Goal: Task Accomplishment & Management: Use online tool/utility

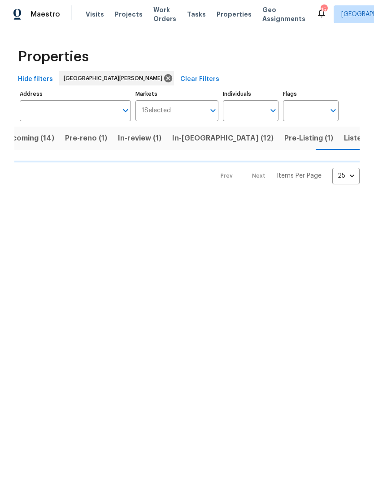
scroll to position [0, 21]
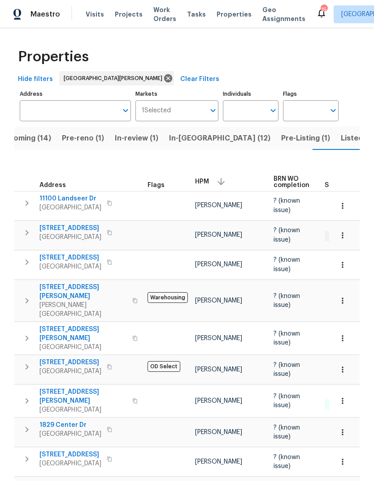
click at [201, 138] on span "In-reno (12)" at bounding box center [219, 138] width 101 height 13
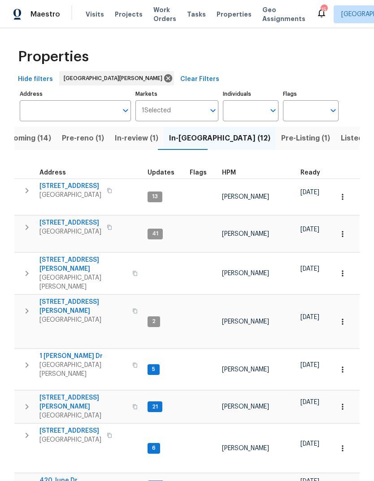
click at [229, 176] on span "HPM" at bounding box center [229, 173] width 14 height 6
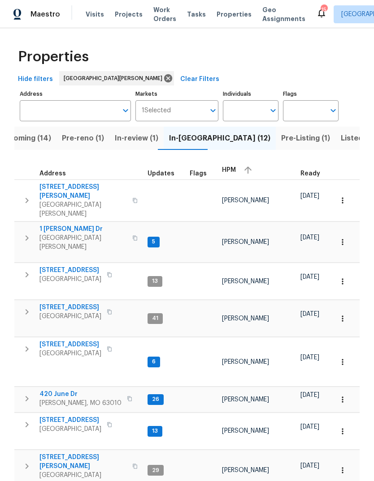
click at [232, 173] on span "HPM" at bounding box center [229, 170] width 14 height 6
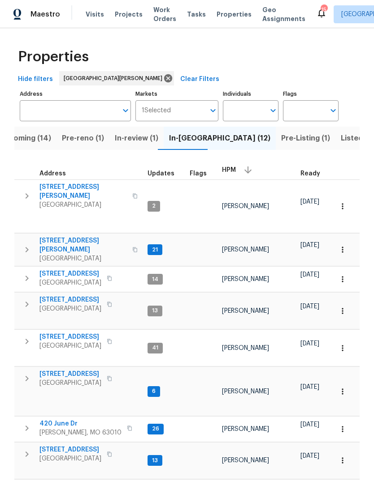
click at [91, 201] on span "Bridgeton, MO 63044" at bounding box center [82, 205] width 87 height 9
click at [78, 236] on span "3940 Parker Rd" at bounding box center [82, 245] width 87 height 18
click at [82, 270] on span "14519 Rosant Ct" at bounding box center [70, 274] width 62 height 9
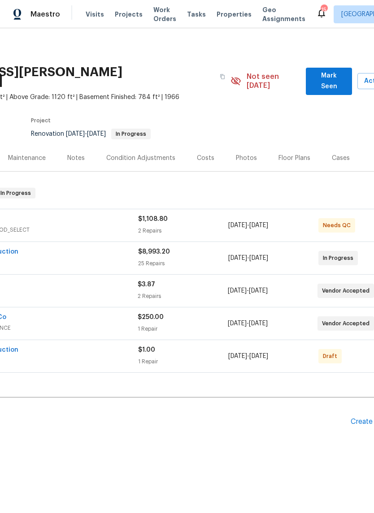
scroll to position [0, 101]
click at [343, 78] on span "Mark Seen" at bounding box center [328, 81] width 32 height 22
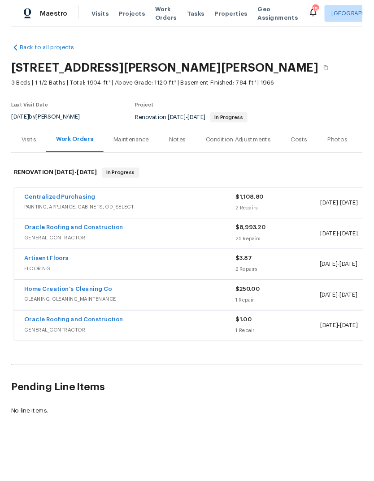
scroll to position [0, 0]
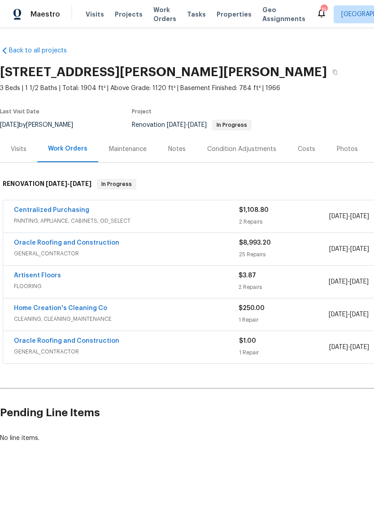
click at [184, 155] on div "Notes" at bounding box center [176, 149] width 39 height 26
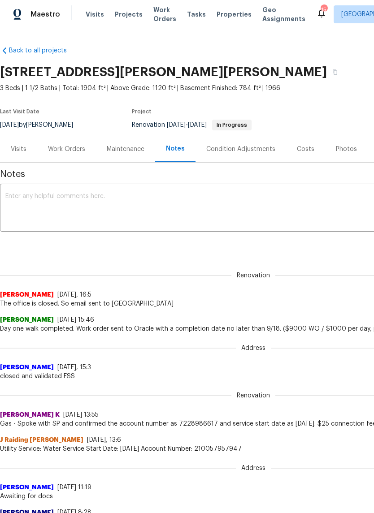
click at [204, 217] on textarea at bounding box center [252, 208] width 495 height 31
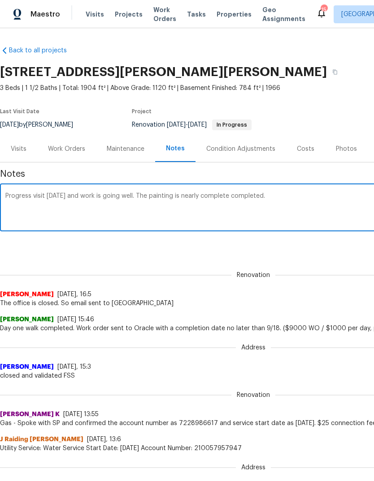
type textarea "Progress visit [DATE] and work is going well. The painting is nearly complete c…"
click at [303, 257] on div "Notes Progress visit [DATE] and work is going well. The painting is nearly comp…" at bounding box center [253, 455] width 506 height 584
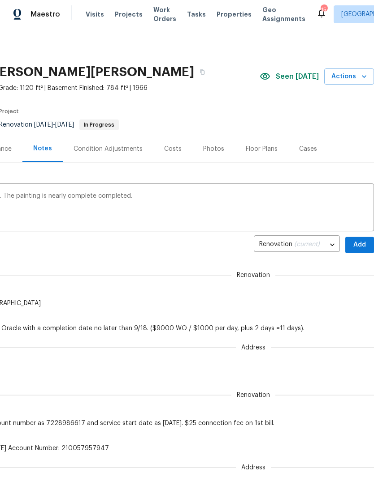
scroll to position [0, 133]
click at [361, 251] on button "Add" at bounding box center [359, 245] width 29 height 17
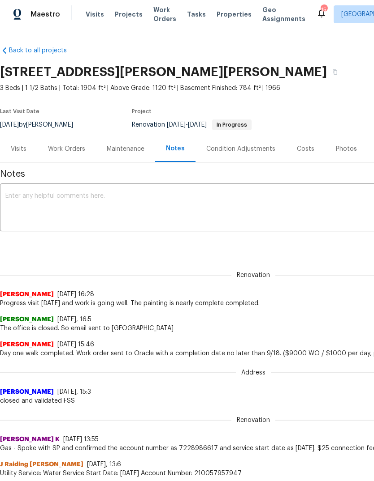
scroll to position [0, 0]
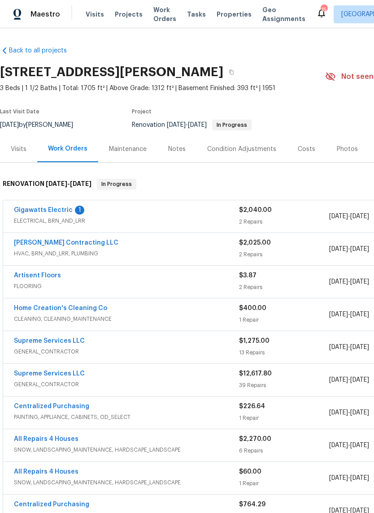
click at [62, 212] on link "Gigawatts Electric" at bounding box center [43, 210] width 59 height 6
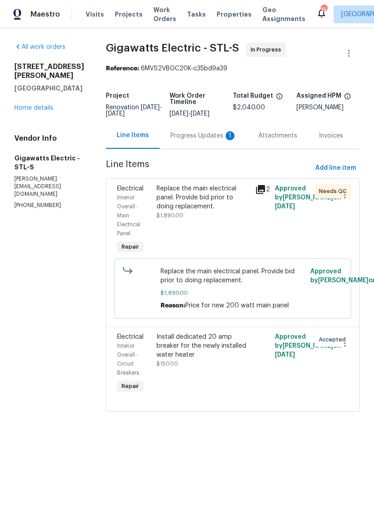
click at [220, 133] on div "Progress Updates 1" at bounding box center [203, 135] width 66 height 9
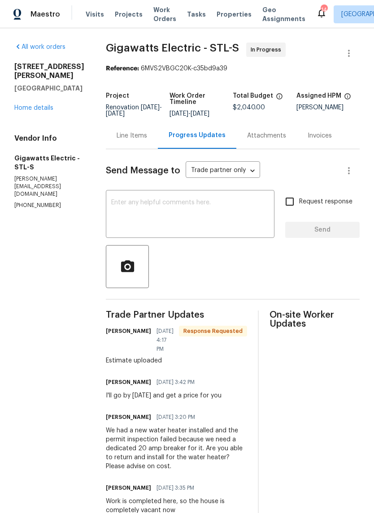
click at [235, 208] on textarea at bounding box center [190, 214] width 158 height 31
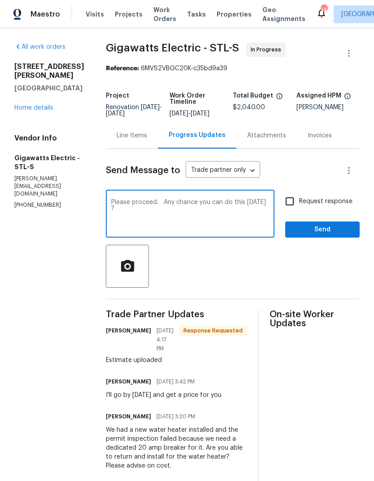
type textarea "Please proceed. Any chance you can do this tomorrow 9/10 ?"
click at [339, 203] on span "Request response" at bounding box center [325, 201] width 53 height 9
click at [299, 203] on input "Request response" at bounding box center [289, 201] width 19 height 19
checkbox input "true"
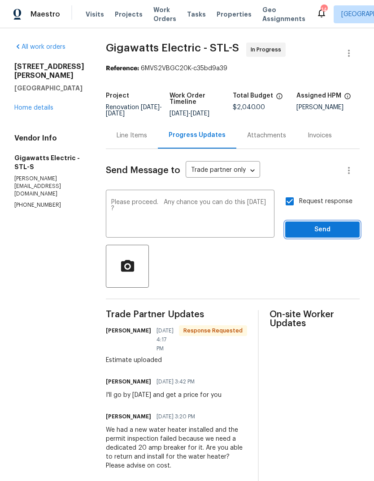
click at [348, 231] on span "Send" at bounding box center [322, 229] width 60 height 11
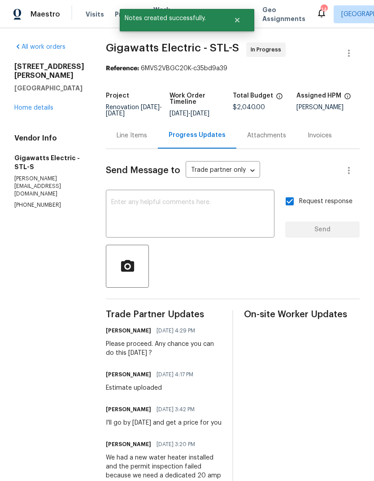
click at [129, 132] on div "Line Items" at bounding box center [131, 135] width 30 height 9
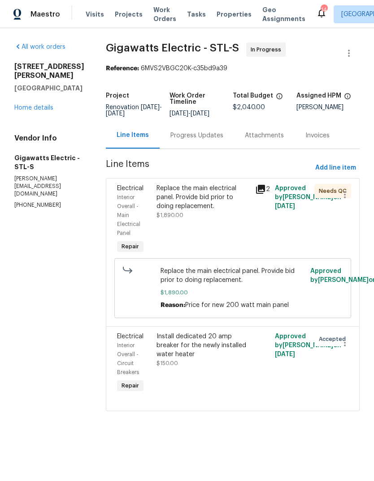
click at [230, 356] on div "Install dedicated 20 amp breaker for the newly installed water heater" at bounding box center [202, 345] width 93 height 27
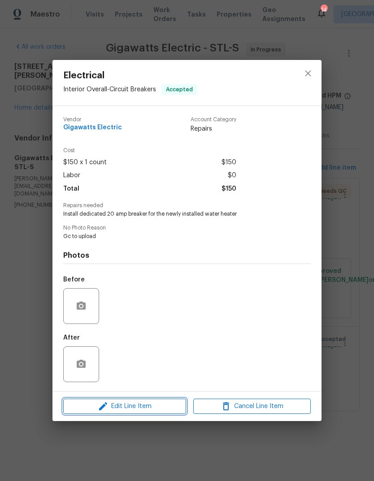
click at [164, 406] on span "Edit Line Item" at bounding box center [124, 406] width 117 height 11
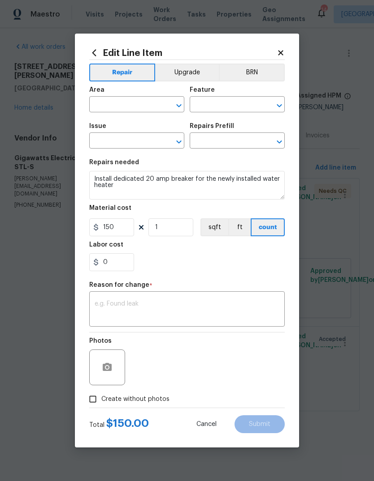
type input "Interior Overall"
type input "Circuit Breakers"
type input "Electrical"
type input "Add a Task $1.00"
click at [109, 368] on icon "button" at bounding box center [107, 367] width 9 height 8
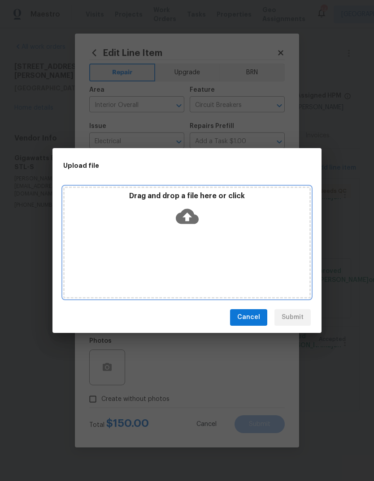
click at [192, 218] on icon at bounding box center [187, 216] width 23 height 15
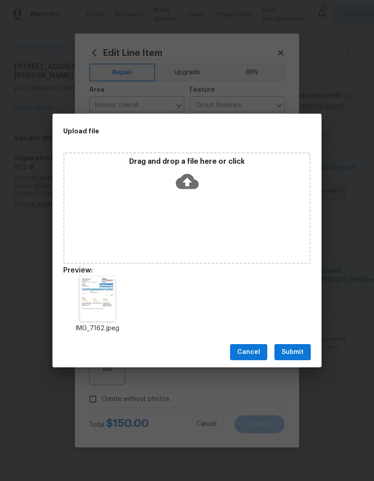
click at [297, 349] on span "Submit" at bounding box center [292, 352] width 22 height 11
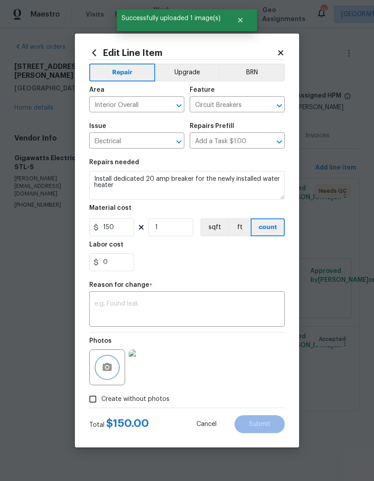
click at [113, 363] on button "button" at bounding box center [106, 367] width 21 height 21
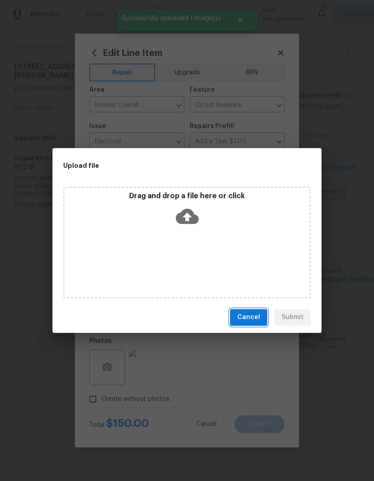
click at [258, 319] on span "Cancel" at bounding box center [248, 317] width 23 height 11
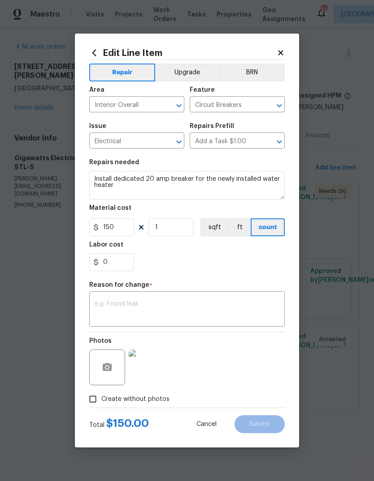
click at [150, 371] on img at bounding box center [147, 368] width 36 height 36
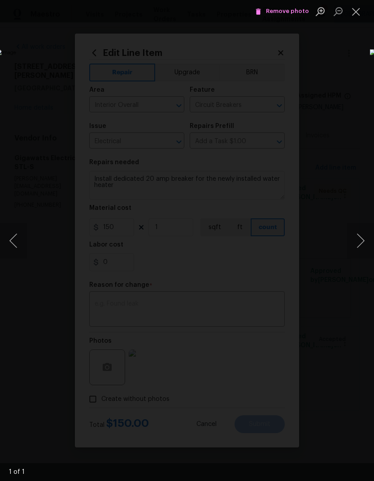
click at [359, 13] on button "Close lightbox" at bounding box center [356, 12] width 18 height 16
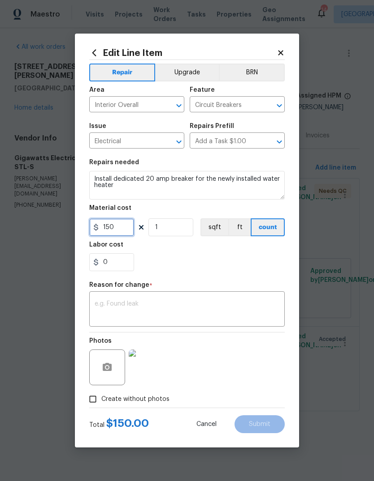
click at [126, 230] on input "150" at bounding box center [111, 228] width 45 height 18
type input "625"
click at [200, 299] on div "x ​" at bounding box center [186, 310] width 195 height 33
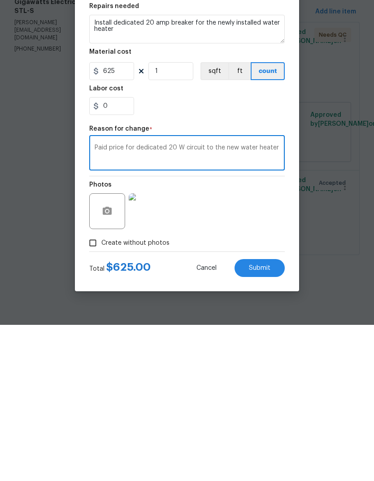
click at [180, 301] on textarea "Paid price for dedicated 20 W circuit to the new water heater" at bounding box center [186, 310] width 185 height 19
click at [271, 301] on textarea "Paid price for dedicated 20 W circuit to the new water heater" at bounding box center [186, 310] width 185 height 19
click at [184, 301] on textarea "Paid price for dedicated 20 W circuit to the new water heater" at bounding box center [186, 310] width 185 height 19
click at [270, 301] on textarea "Paid price for dedicated 20 watt circuit to the new water heater" at bounding box center [186, 310] width 185 height 19
type textarea "Paid price for dedicated 20 watt circuit to the new water heater"
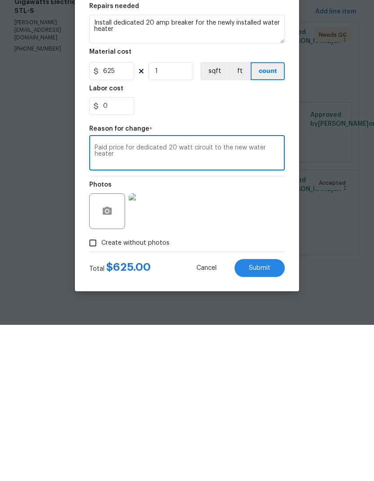
click at [275, 416] on button "Submit" at bounding box center [259, 425] width 50 height 18
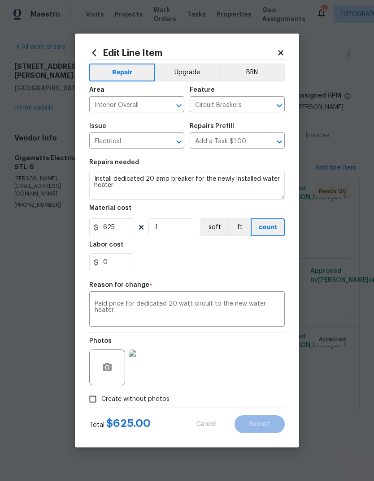
type input "150"
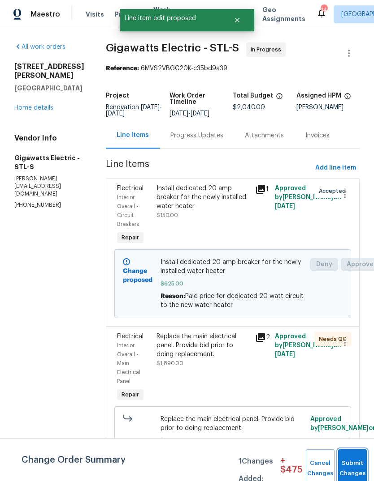
click at [356, 465] on button "Submit Changes" at bounding box center [352, 469] width 29 height 39
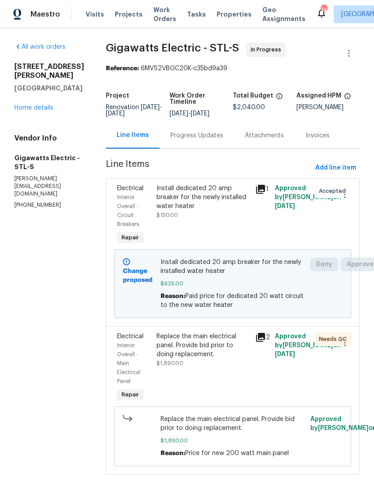
click at [43, 105] on link "Home details" at bounding box center [33, 108] width 39 height 6
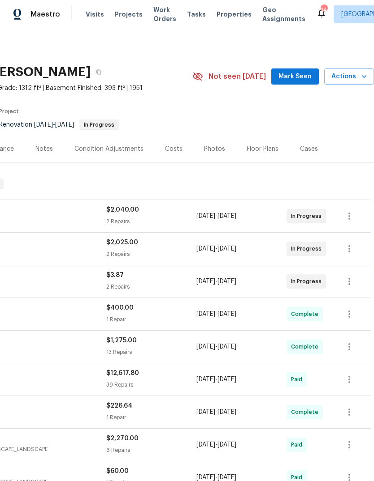
scroll to position [0, 133]
click at [298, 73] on span "Mark Seen" at bounding box center [294, 76] width 33 height 11
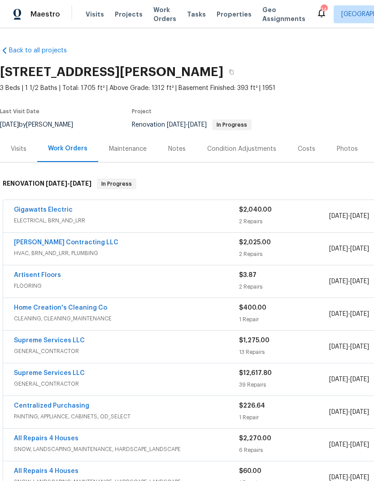
scroll to position [0, 0]
click at [178, 153] on div "Notes" at bounding box center [176, 149] width 17 height 9
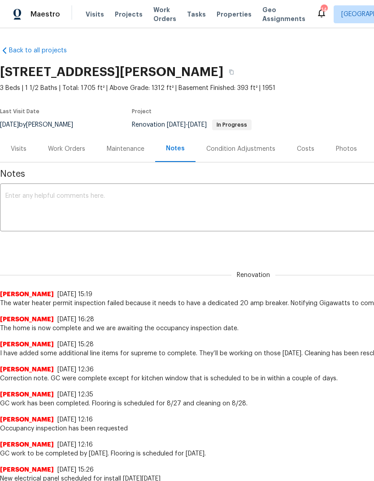
click at [74, 150] on div "Work Orders" at bounding box center [66, 149] width 37 height 9
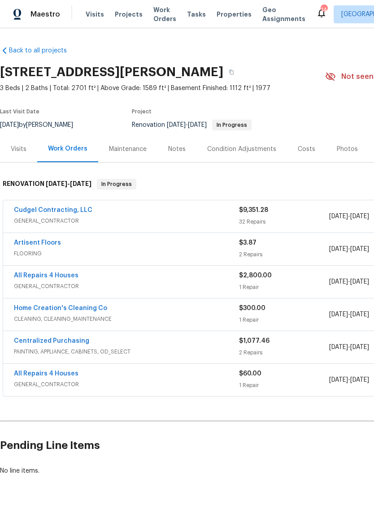
click at [182, 149] on div "Notes" at bounding box center [176, 149] width 17 height 9
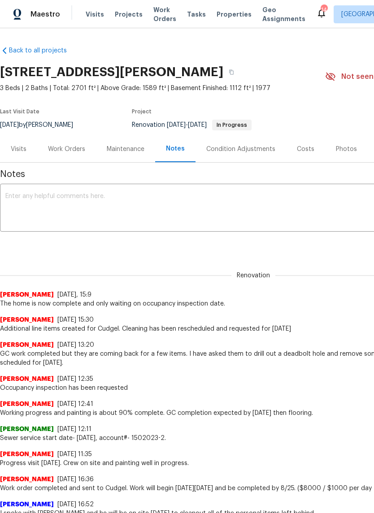
click at [207, 215] on textarea at bounding box center [252, 208] width 495 height 31
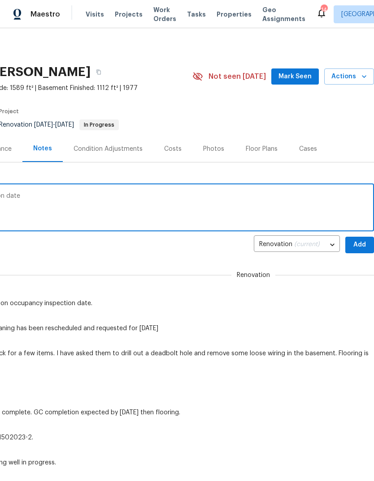
scroll to position [0, 133]
type textarea "Requested update on occupancy inspection date"
click at [360, 243] on span "Add" at bounding box center [359, 245] width 14 height 11
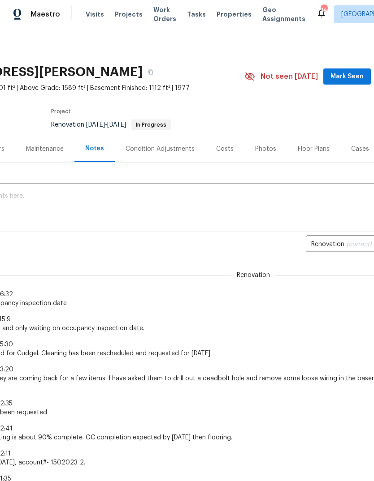
scroll to position [0, 82]
click at [352, 76] on span "Mark Seen" at bounding box center [344, 76] width 33 height 11
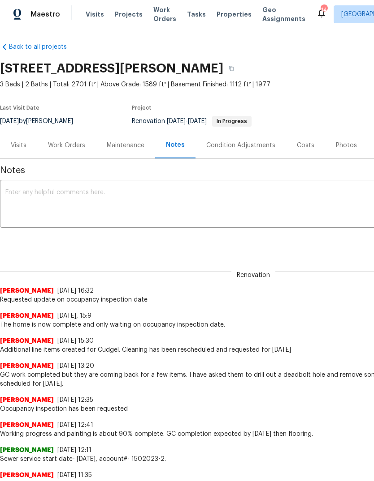
scroll to position [4, 0]
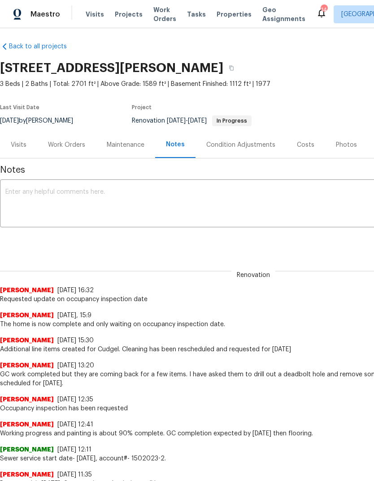
click at [79, 145] on div "Work Orders" at bounding box center [66, 145] width 37 height 9
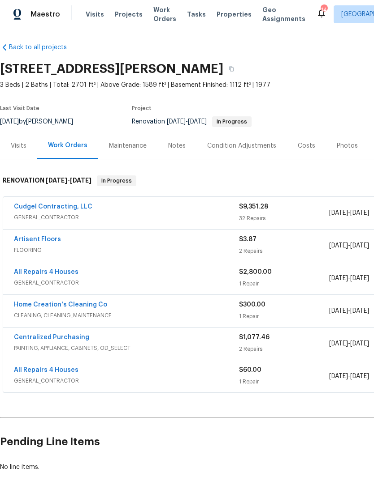
scroll to position [3, 0]
